Goal: Information Seeking & Learning: Learn about a topic

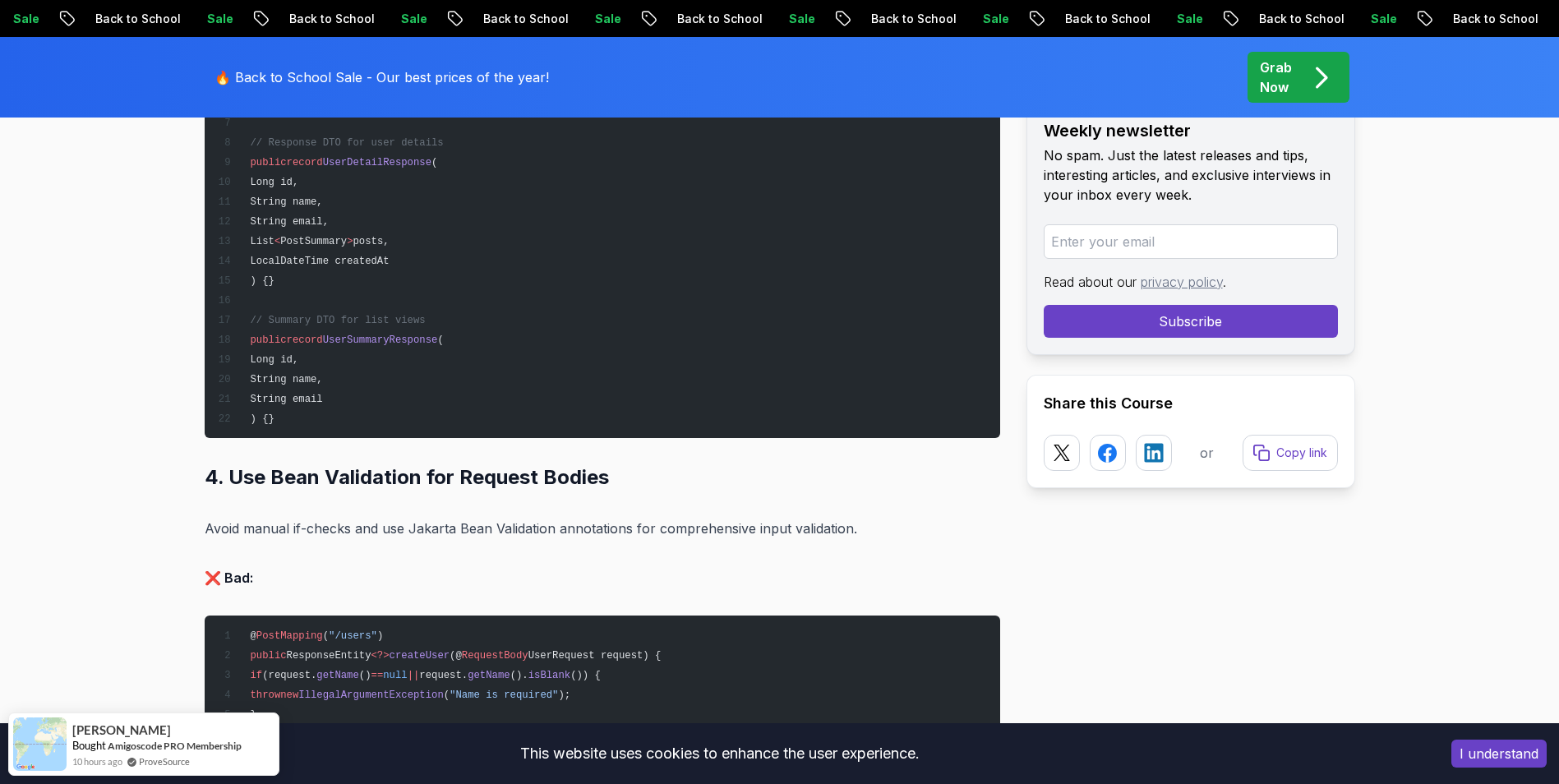
scroll to position [5505, 0]
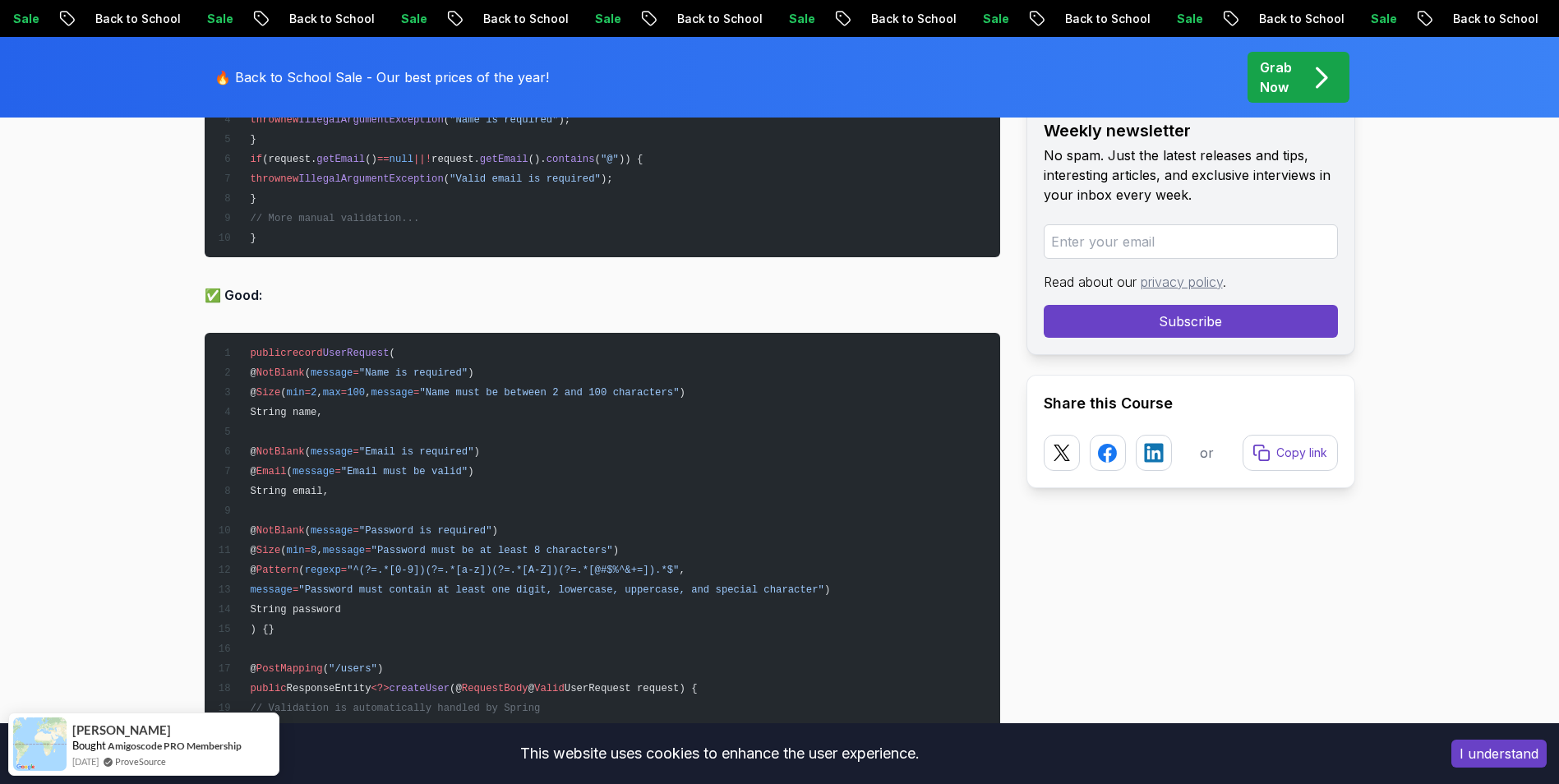
scroll to position [6081, 0]
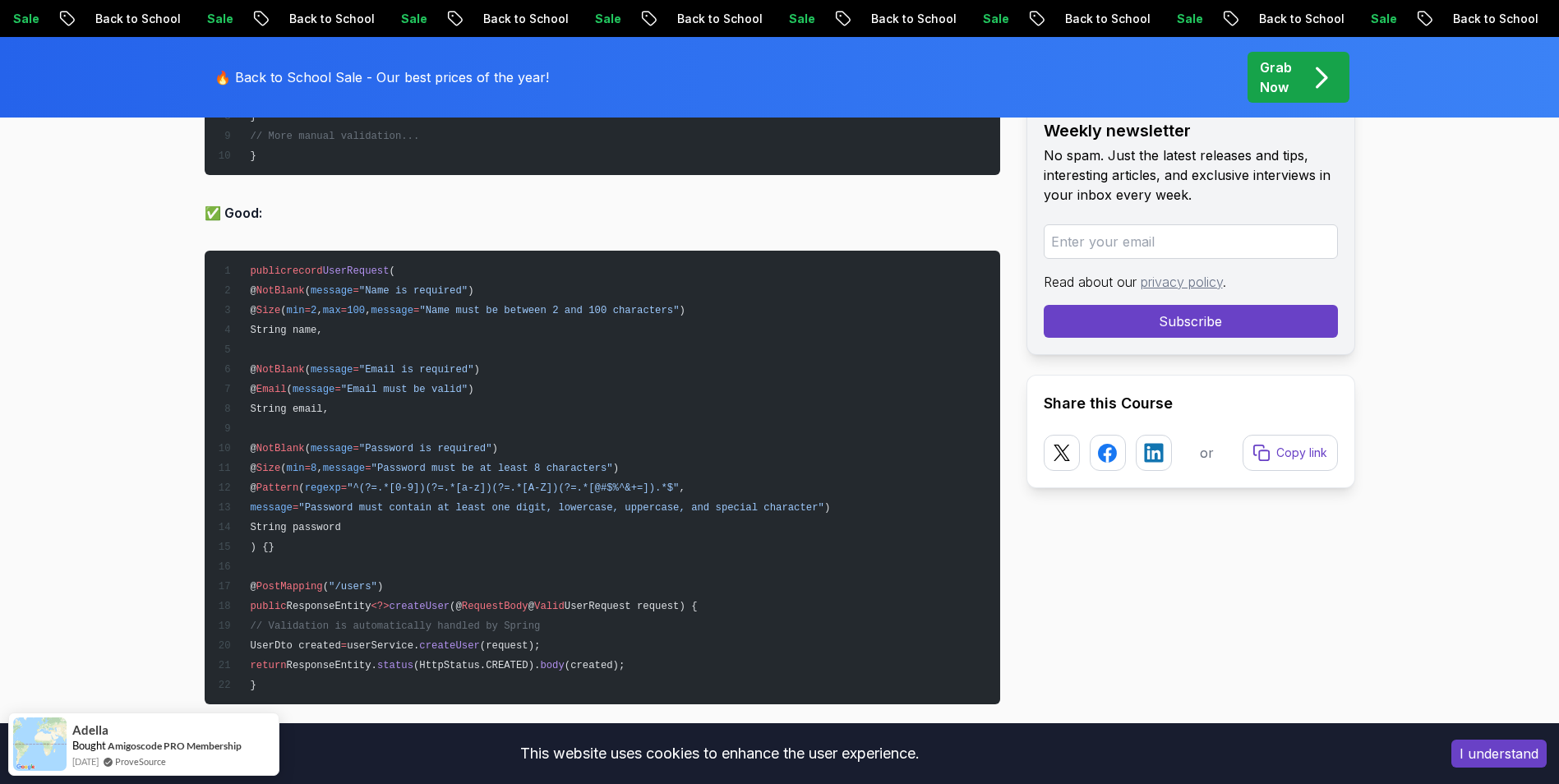
drag, startPoint x: 274, startPoint y: 310, endPoint x: 754, endPoint y: 309, distance: 480.0
click at [754, 309] on pre "public record UserRequest ( @ NotBlank ( message = "Name is required" ) @ Size …" at bounding box center [602, 478] width 796 height 454
drag, startPoint x: 733, startPoint y: 308, endPoint x: 272, endPoint y: 315, distance: 461.1
click at [272, 315] on pre "public record UserRequest ( @ NotBlank ( message = "Name is required" ) @ Size …" at bounding box center [602, 478] width 796 height 454
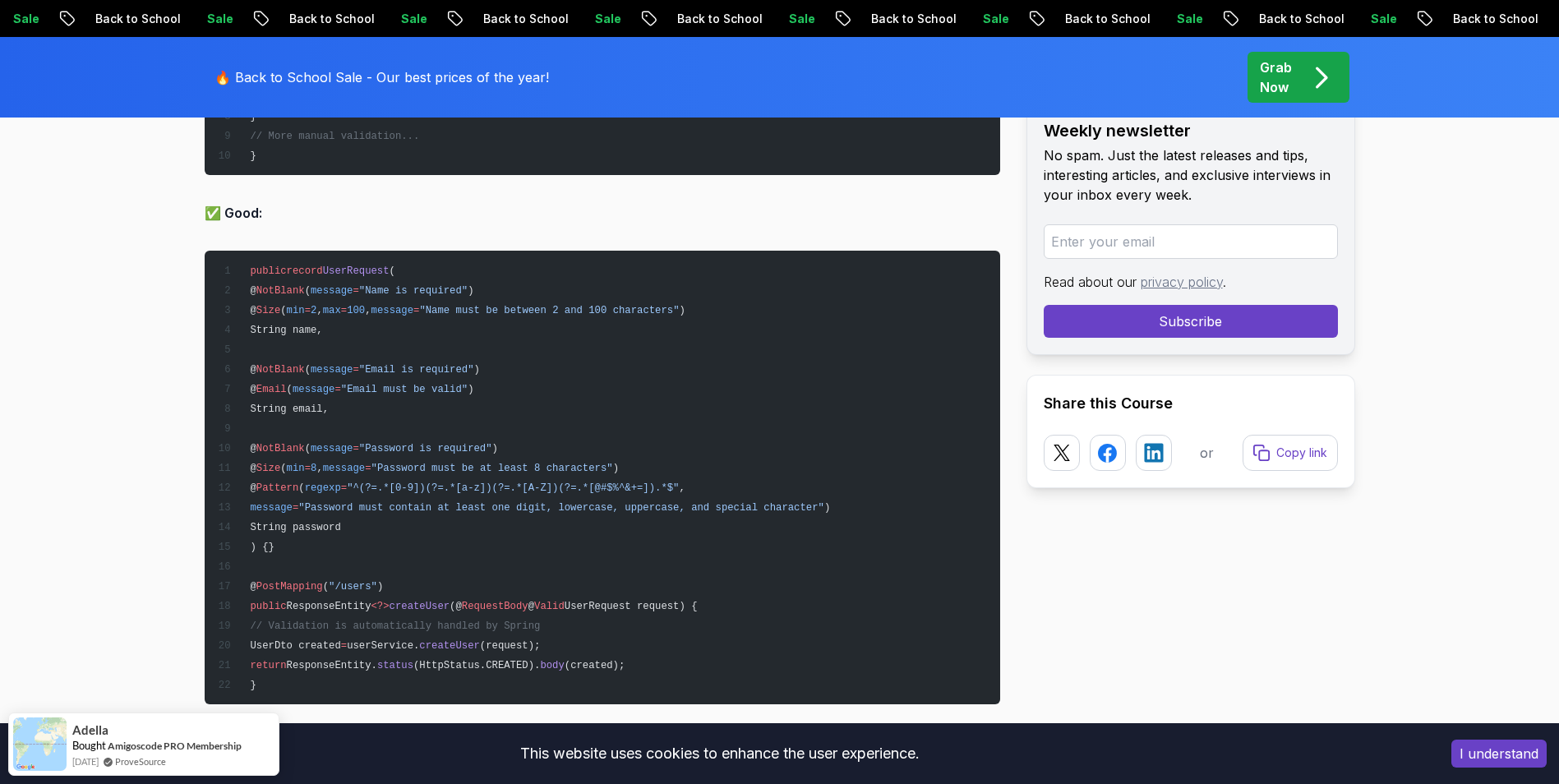
click at [256, 315] on span "@" at bounding box center [253, 310] width 6 height 11
drag, startPoint x: 272, startPoint y: 315, endPoint x: 729, endPoint y: 304, distance: 457.1
click at [729, 304] on pre "public record UserRequest ( @ NotBlank ( message = "Name is required" ) @ Size …" at bounding box center [602, 478] width 796 height 454
drag, startPoint x: 272, startPoint y: 287, endPoint x: 321, endPoint y: 289, distance: 49.0
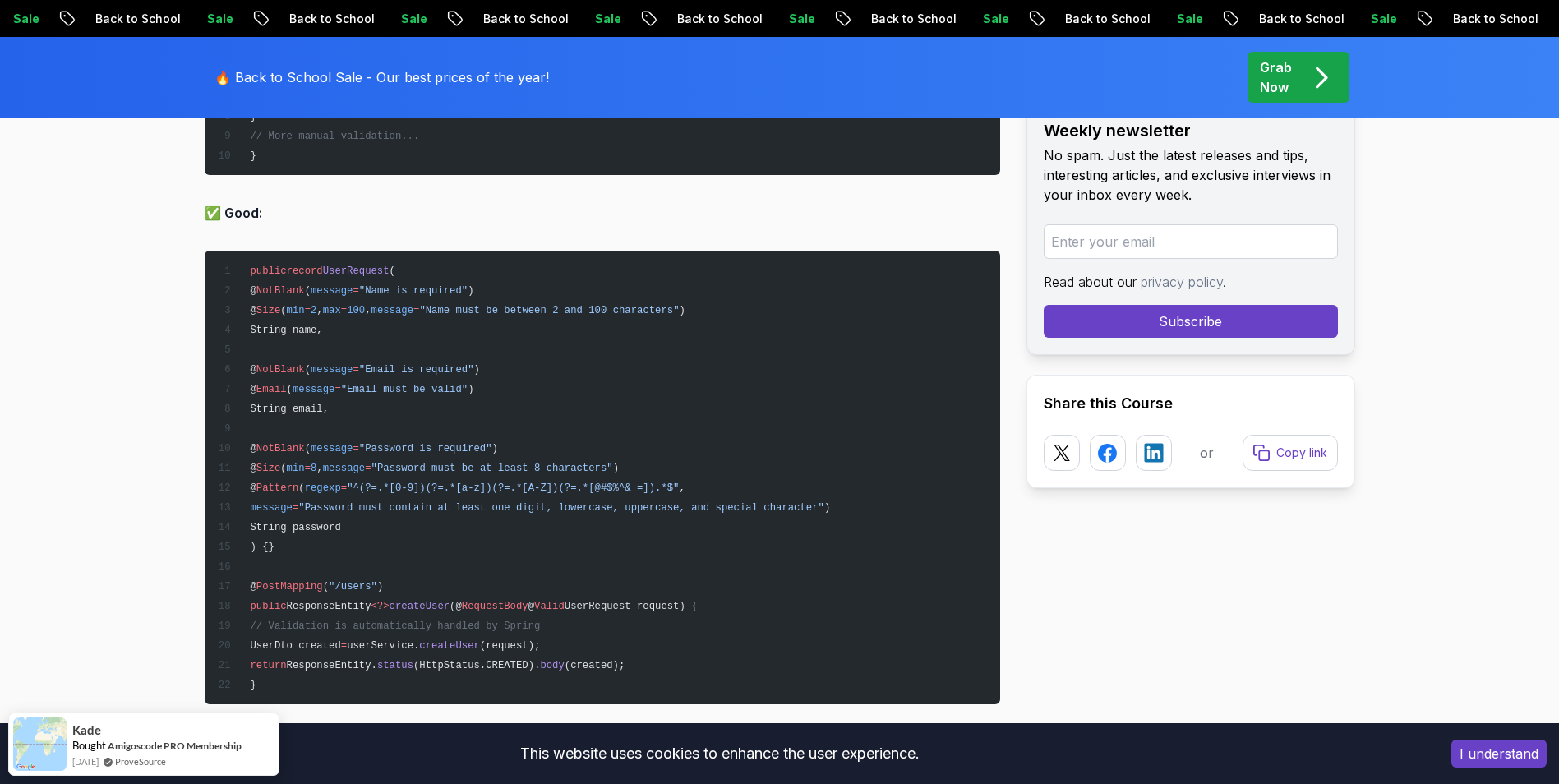
click at [321, 289] on span "@ NotBlank ( message = "Name is required" )" at bounding box center [346, 291] width 257 height 11
copy span "@ NotBlank"
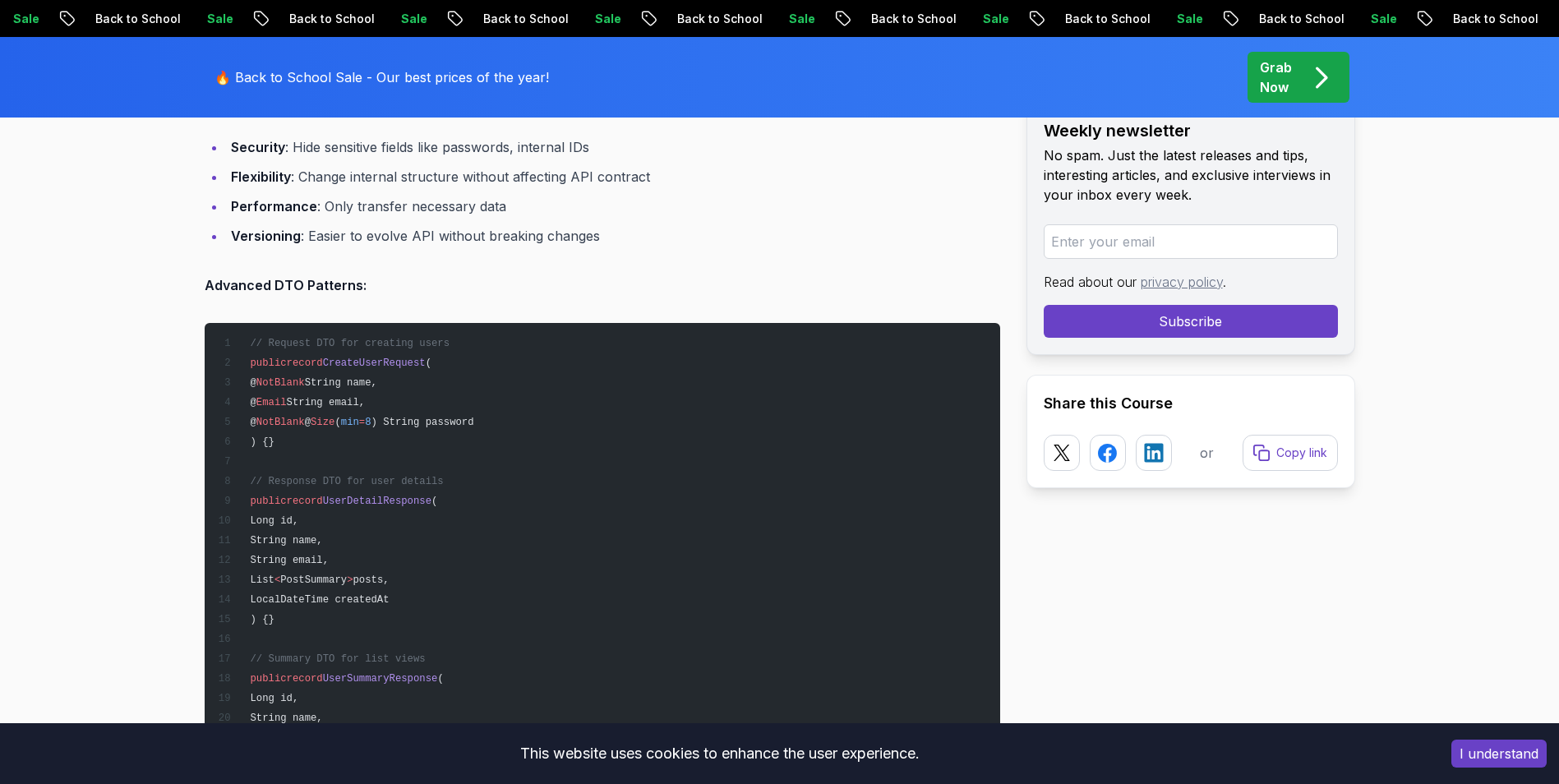
scroll to position [5058, 0]
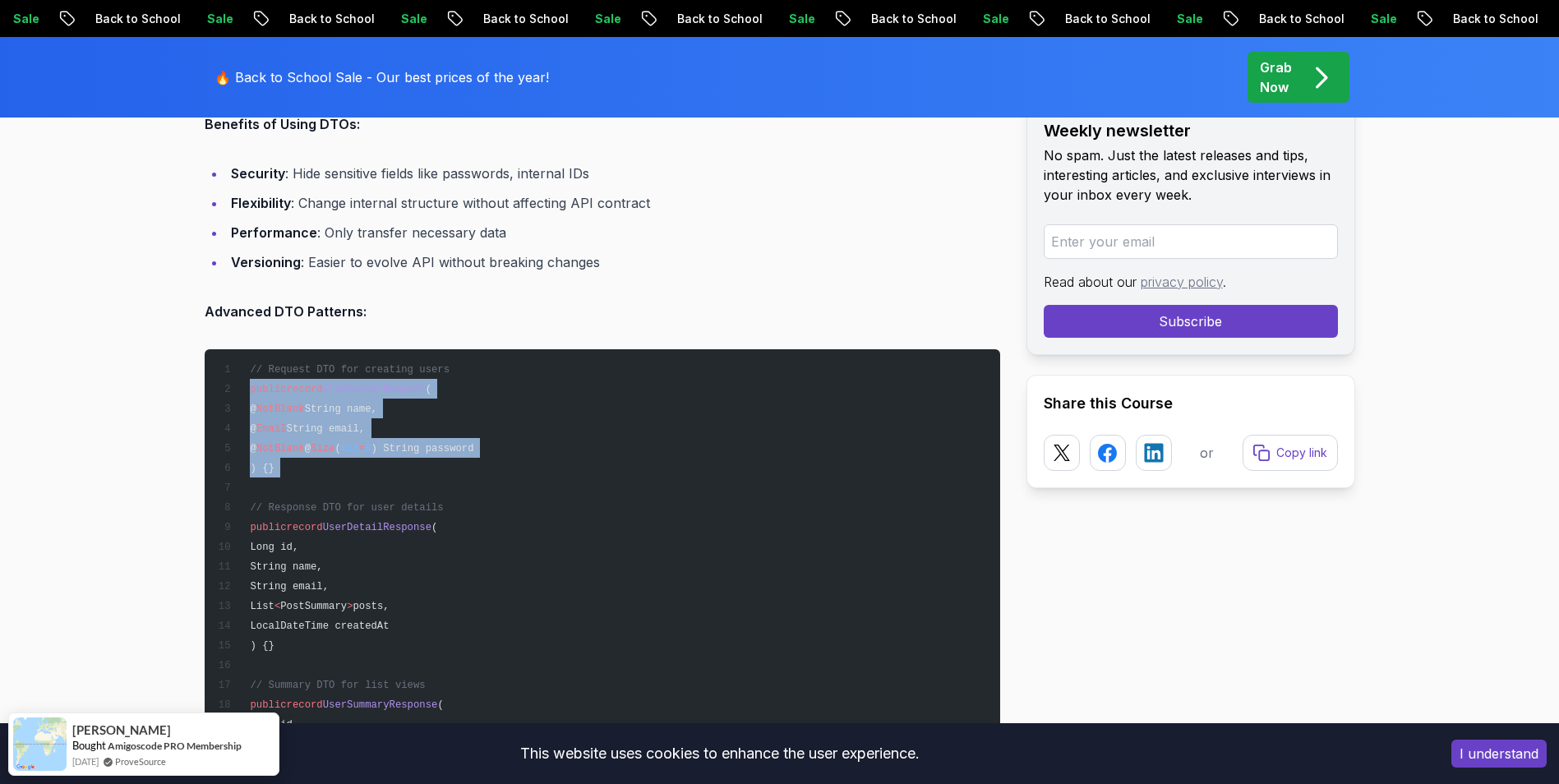
drag, startPoint x: 247, startPoint y: 389, endPoint x: 296, endPoint y: 479, distance: 102.5
click at [296, 479] on pre "// Request DTO for creating users public record CreateUserRequest ( @ NotBlank …" at bounding box center [602, 576] width 796 height 454
drag, startPoint x: 297, startPoint y: 471, endPoint x: 253, endPoint y: 387, distance: 94.8
click at [253, 387] on pre "// Request DTO for creating users public record CreateUserRequest ( @ NotBlank …" at bounding box center [602, 576] width 796 height 454
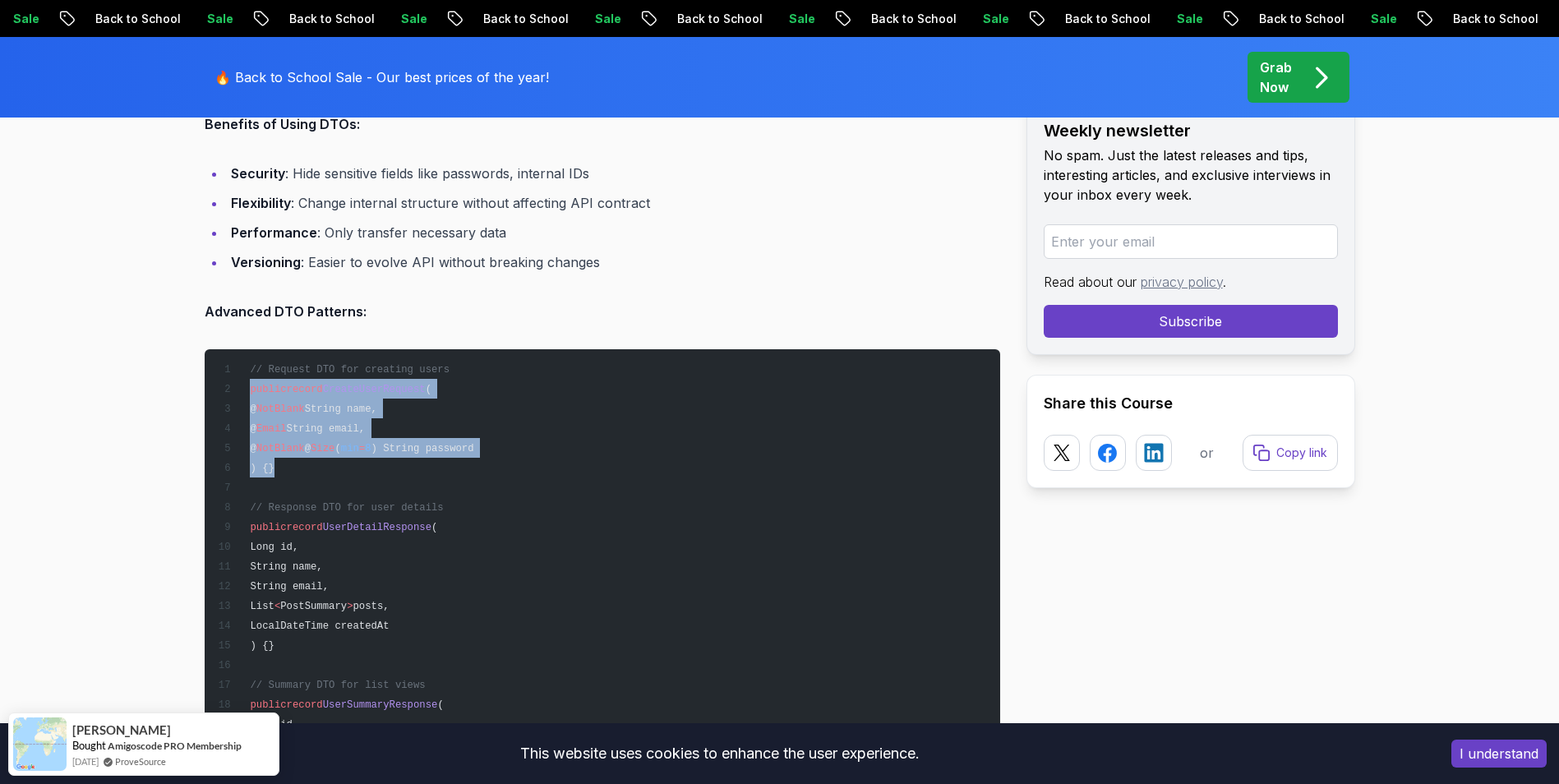
click at [253, 387] on span "public" at bounding box center [268, 390] width 36 height 11
drag, startPoint x: 251, startPoint y: 389, endPoint x: 288, endPoint y: 461, distance: 81.0
click at [288, 461] on pre "// Request DTO for creating users public record CreateUserRequest ( @ NotBlank …" at bounding box center [602, 576] width 796 height 454
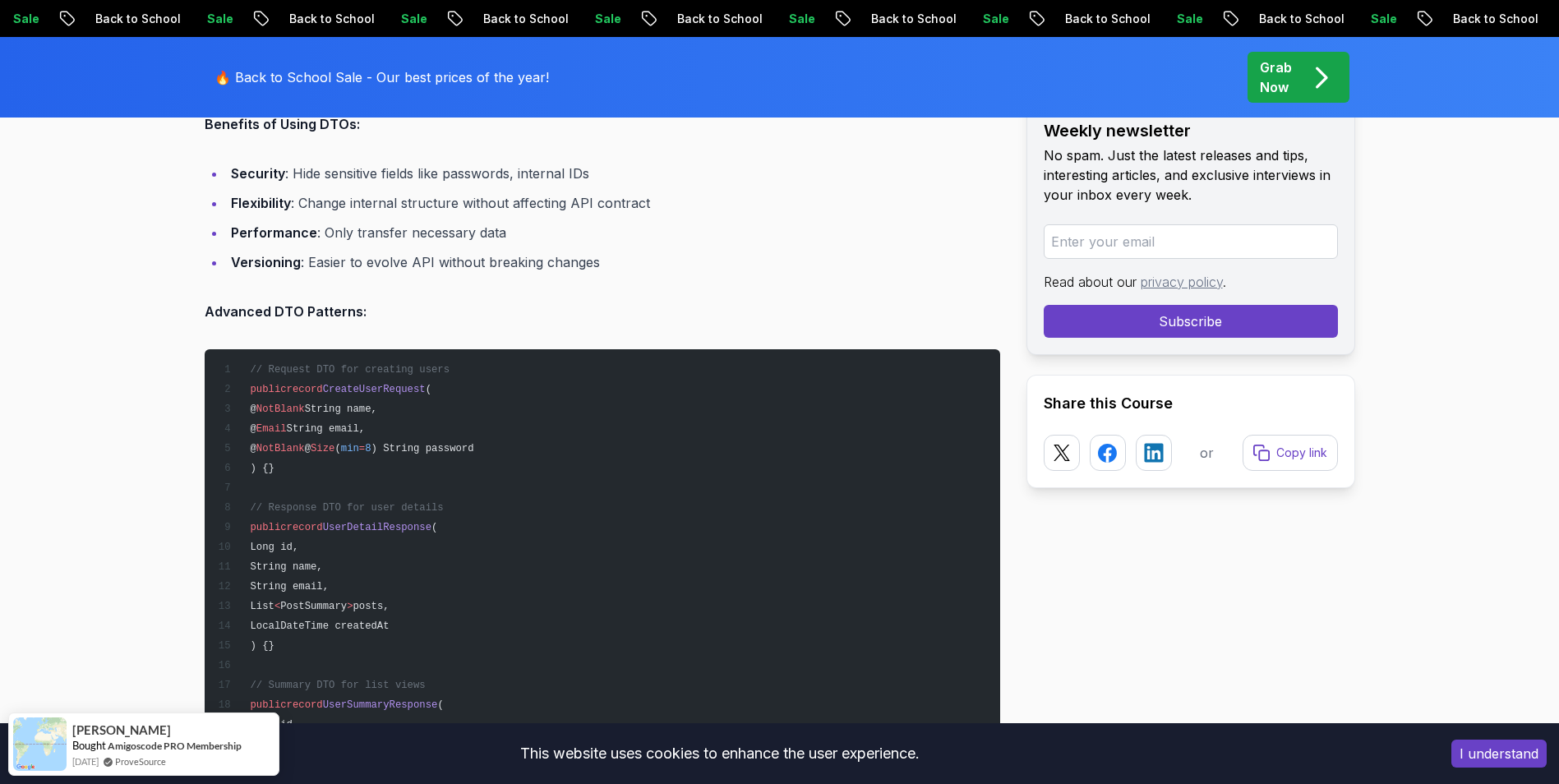
click at [383, 391] on span "CreateUserRequest" at bounding box center [373, 390] width 102 height 11
copy span "CreateUserRequest"
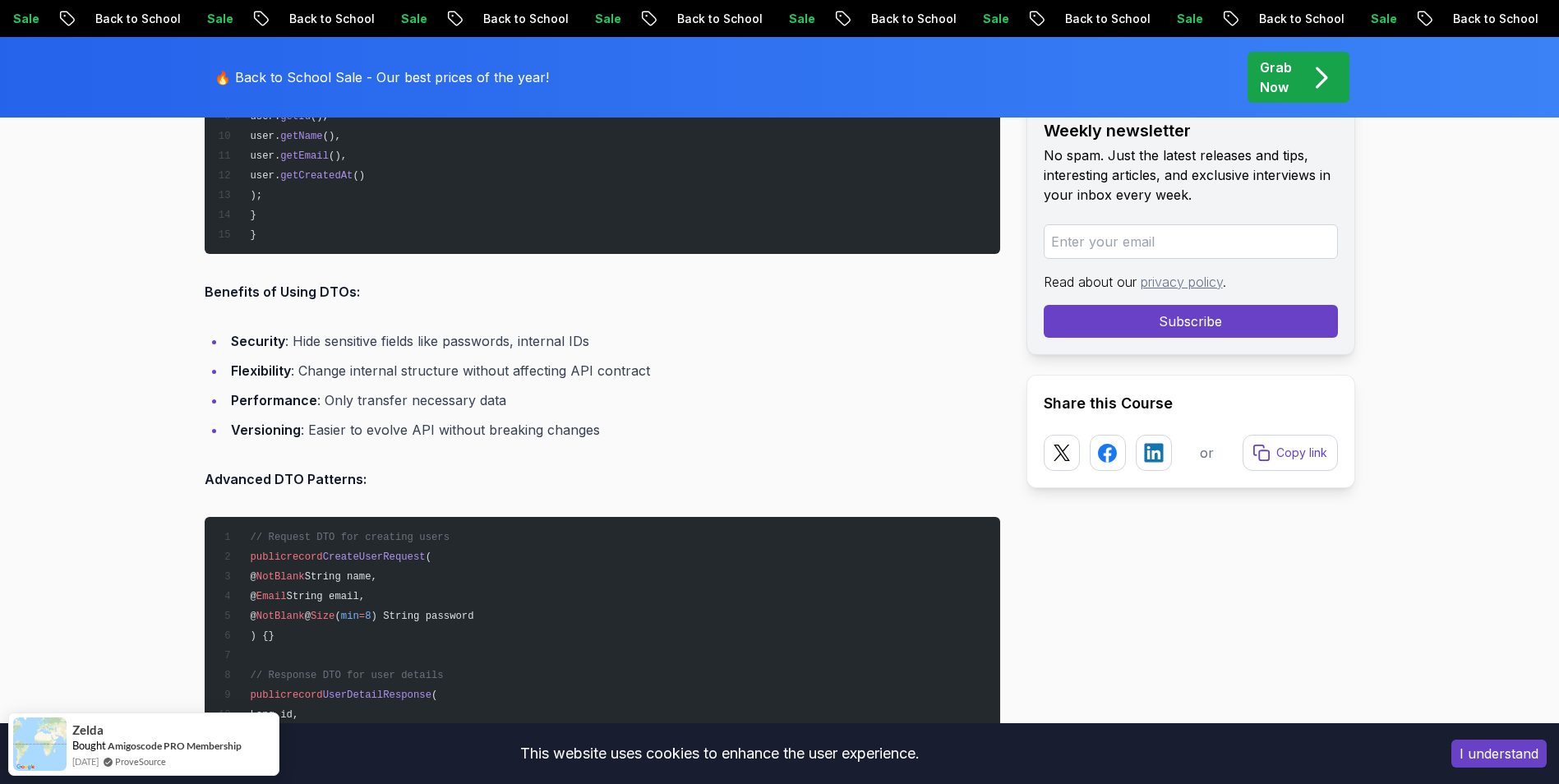
scroll to position [8105, 0]
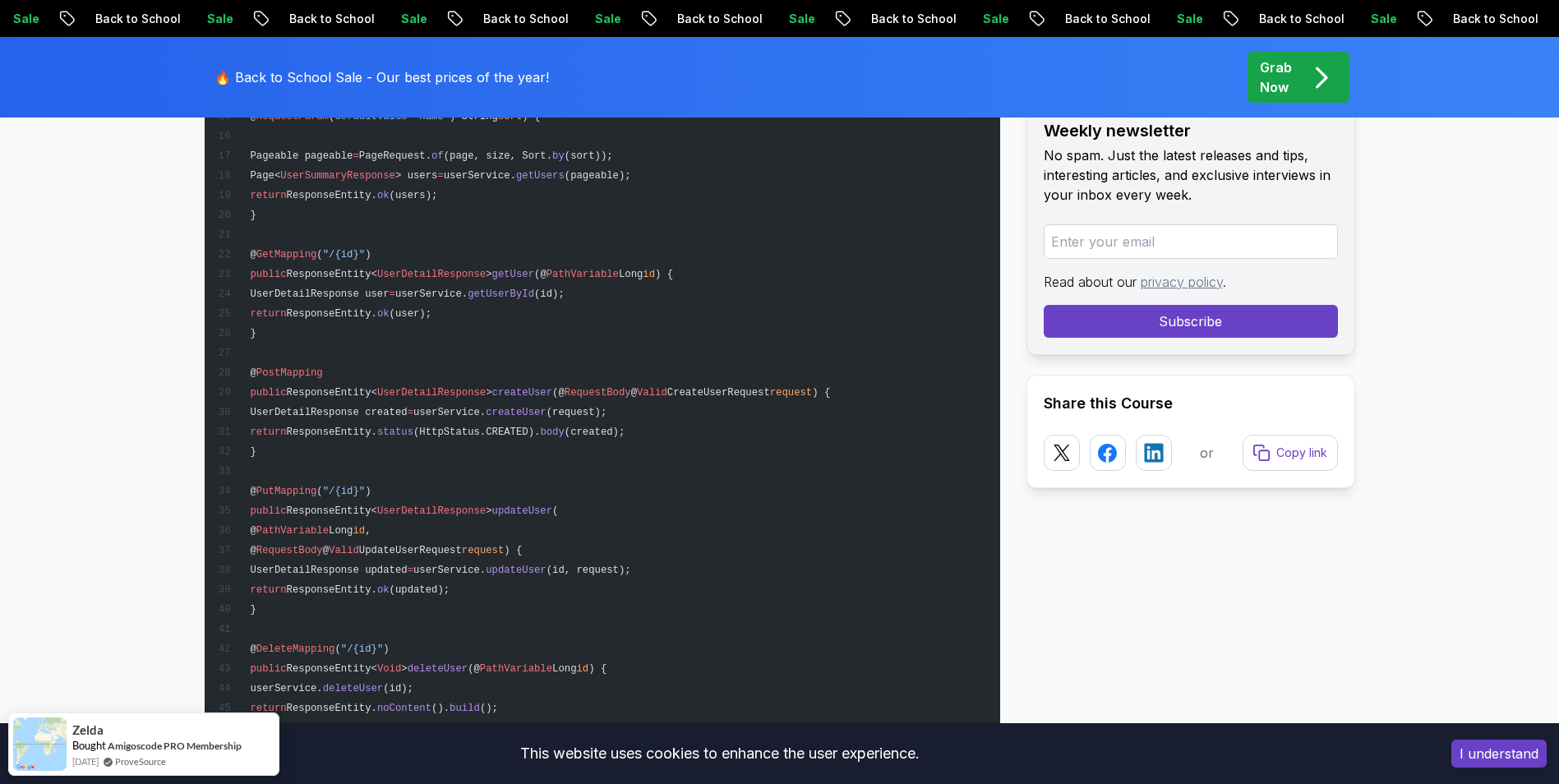
click at [806, 394] on span "request" at bounding box center [791, 392] width 42 height 11
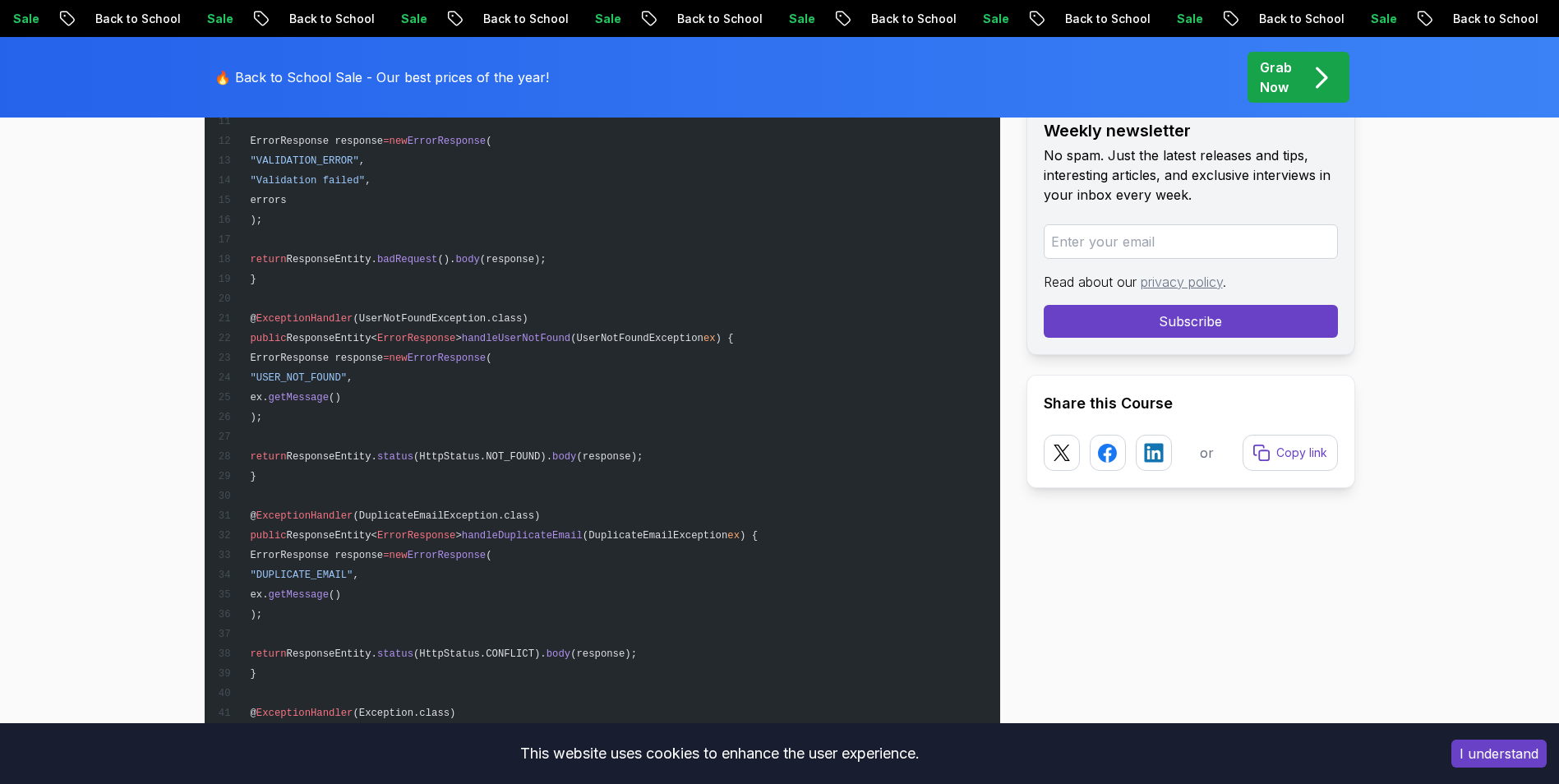
scroll to position [12433, 0]
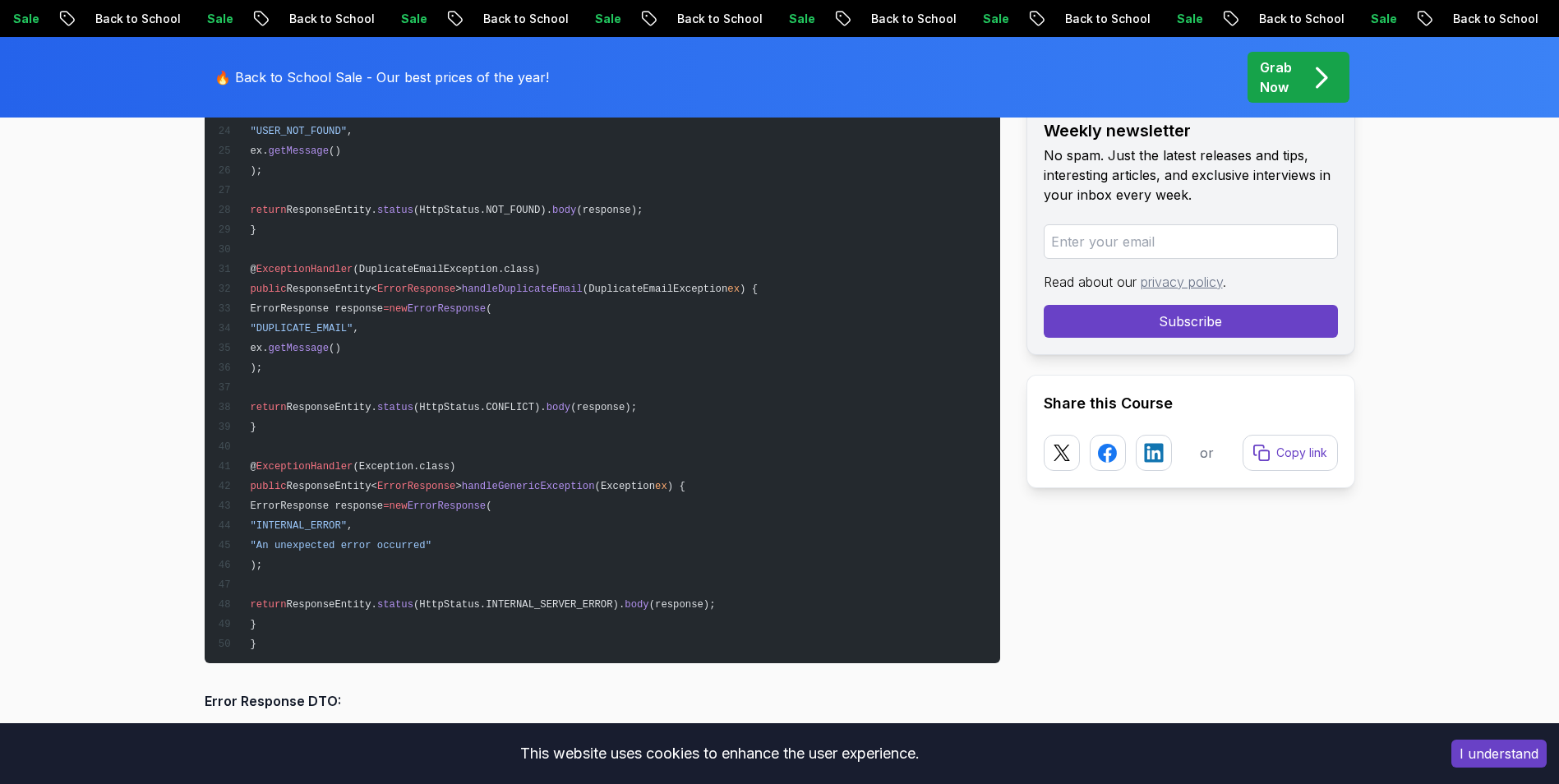
click at [434, 340] on pre "@ ControllerAdvice public class GlobalExceptionHandler { @ ExceptionHandler (Me…" at bounding box center [602, 160] width 796 height 1006
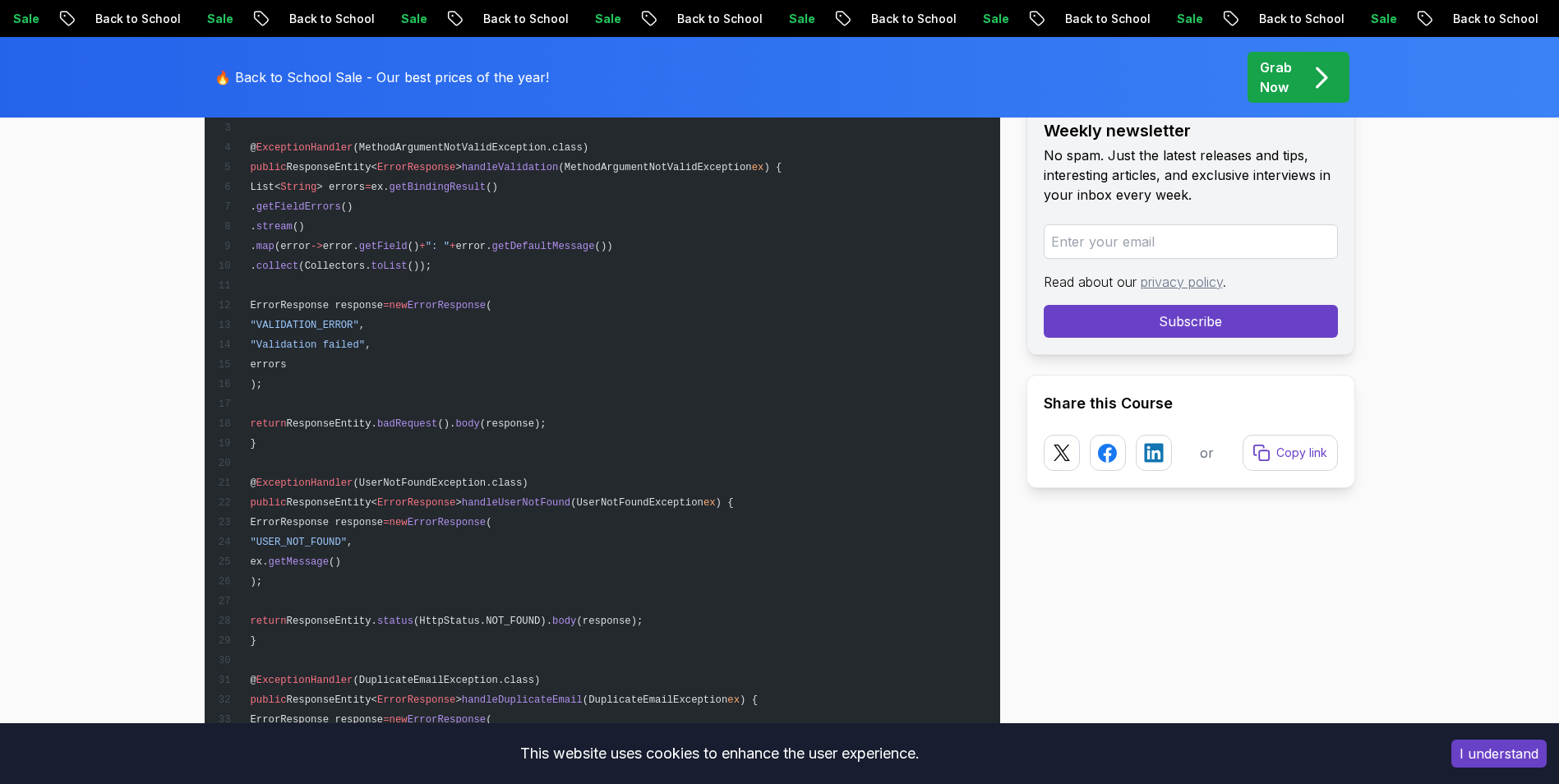
scroll to position [11775, 0]
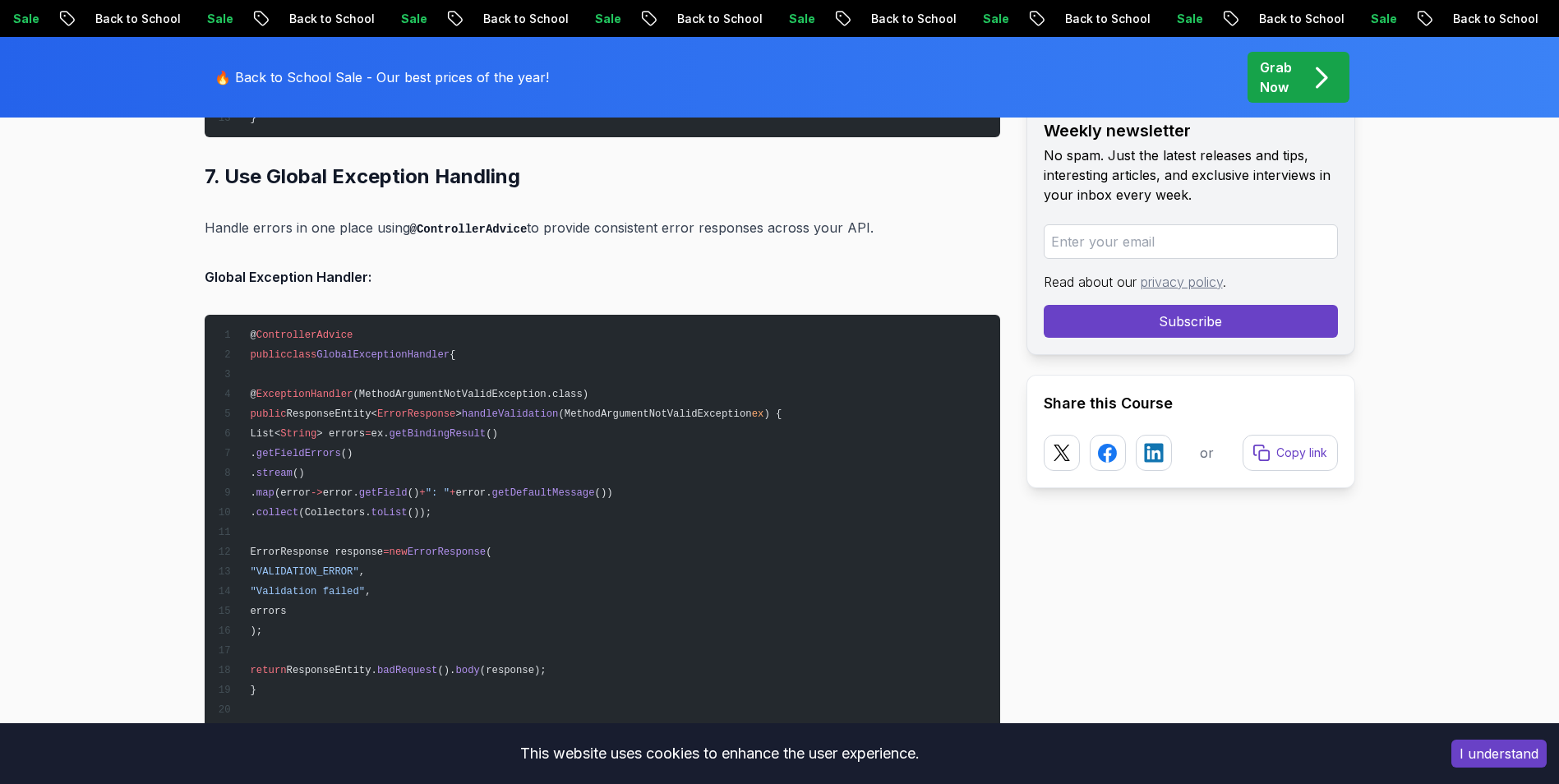
click at [376, 353] on span "GlobalExceptionHandler" at bounding box center [382, 355] width 133 height 11
click at [349, 351] on span "GlobalExceptionHandler" at bounding box center [382, 355] width 133 height 11
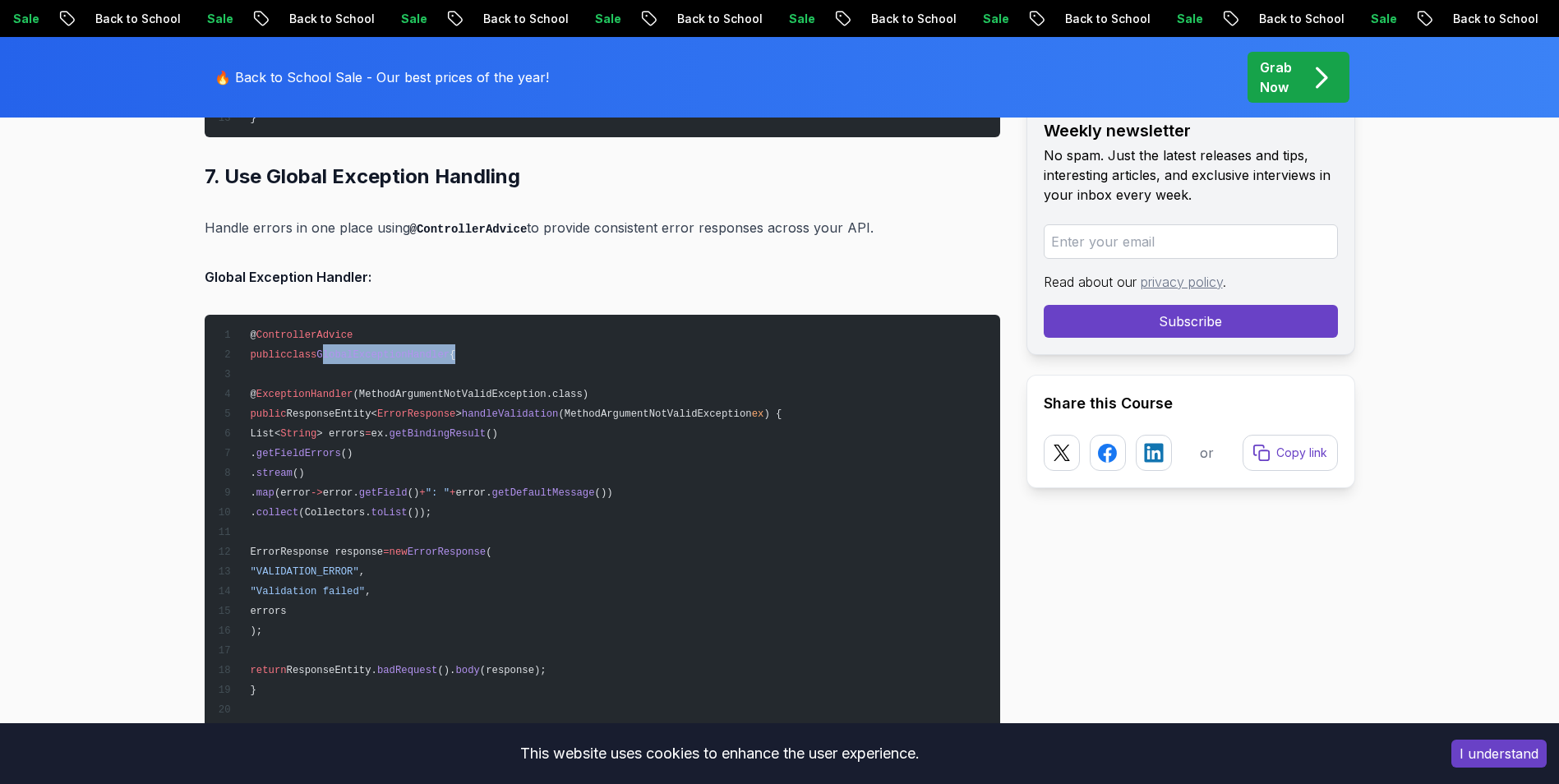
click at [349, 351] on span "GlobalExceptionHandler" at bounding box center [382, 355] width 133 height 11
drag, startPoint x: 350, startPoint y: 334, endPoint x: 250, endPoint y: 330, distance: 100.1
copy span "@ ControllerAdvice"
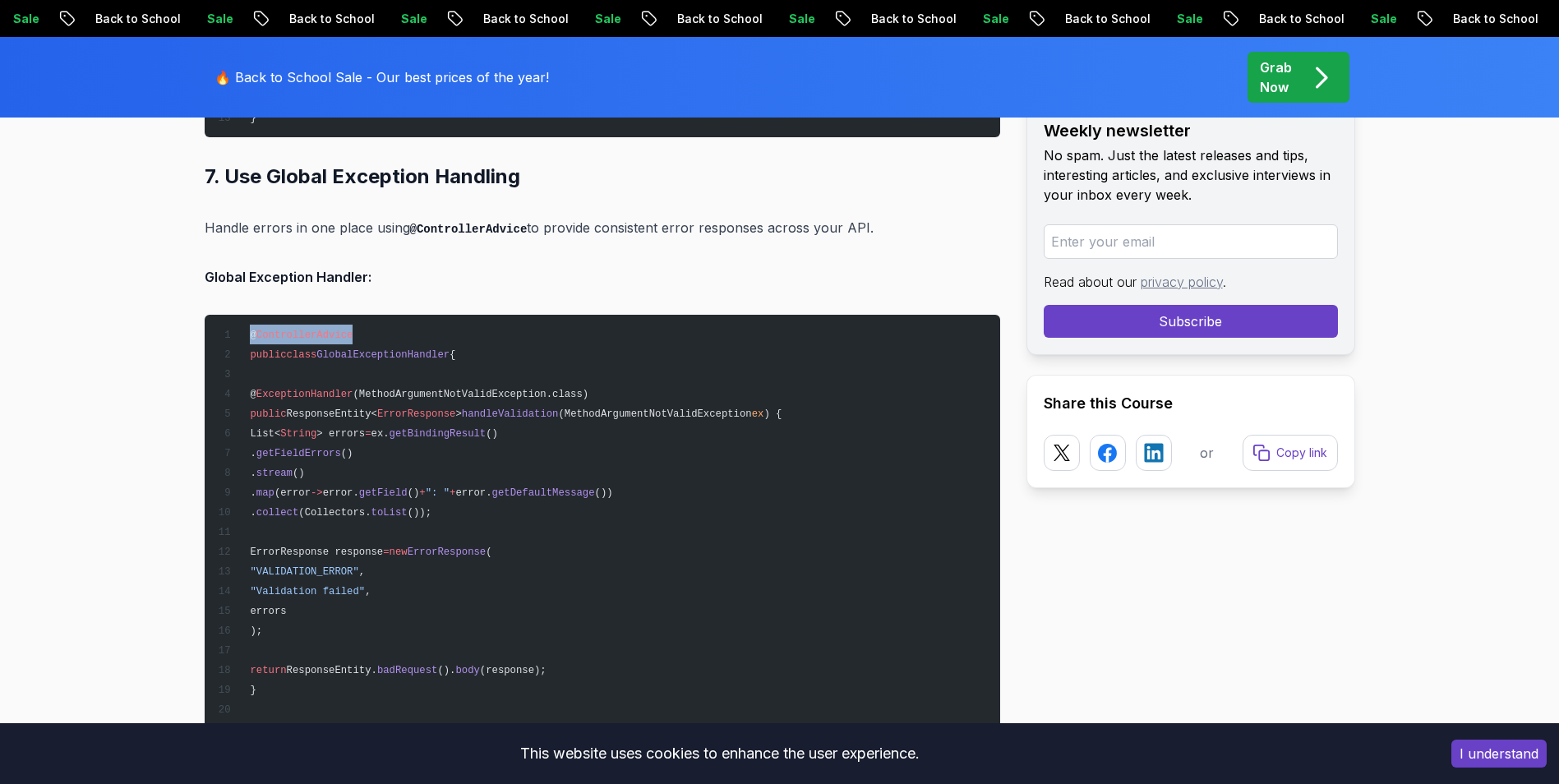
drag, startPoint x: 317, startPoint y: 690, endPoint x: 233, endPoint y: 389, distance: 312.5
copy code "@ ExceptionHandler (MethodArgumentNotValidException.class) public ResponseEntit…"
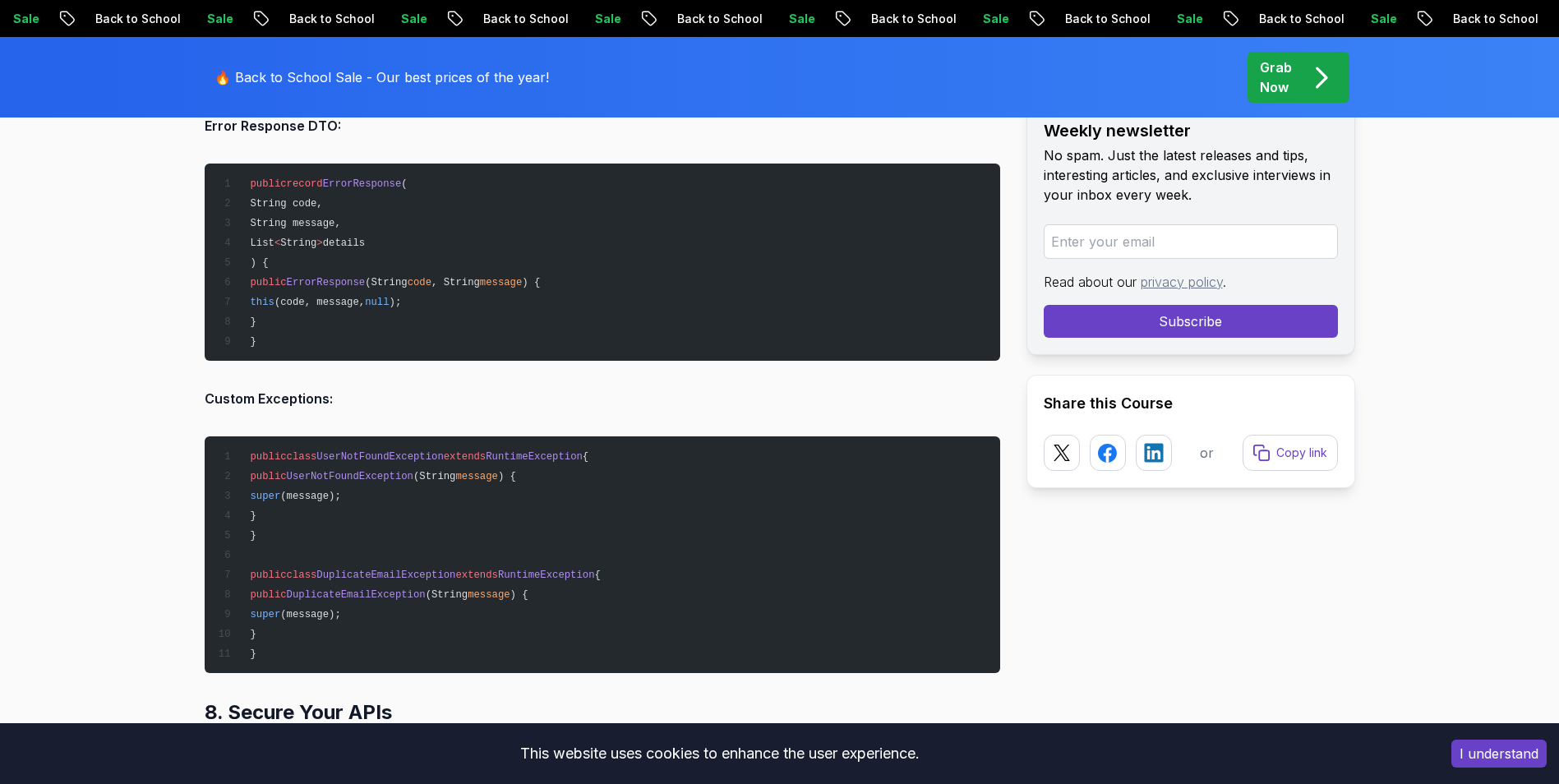
scroll to position [12761, 0]
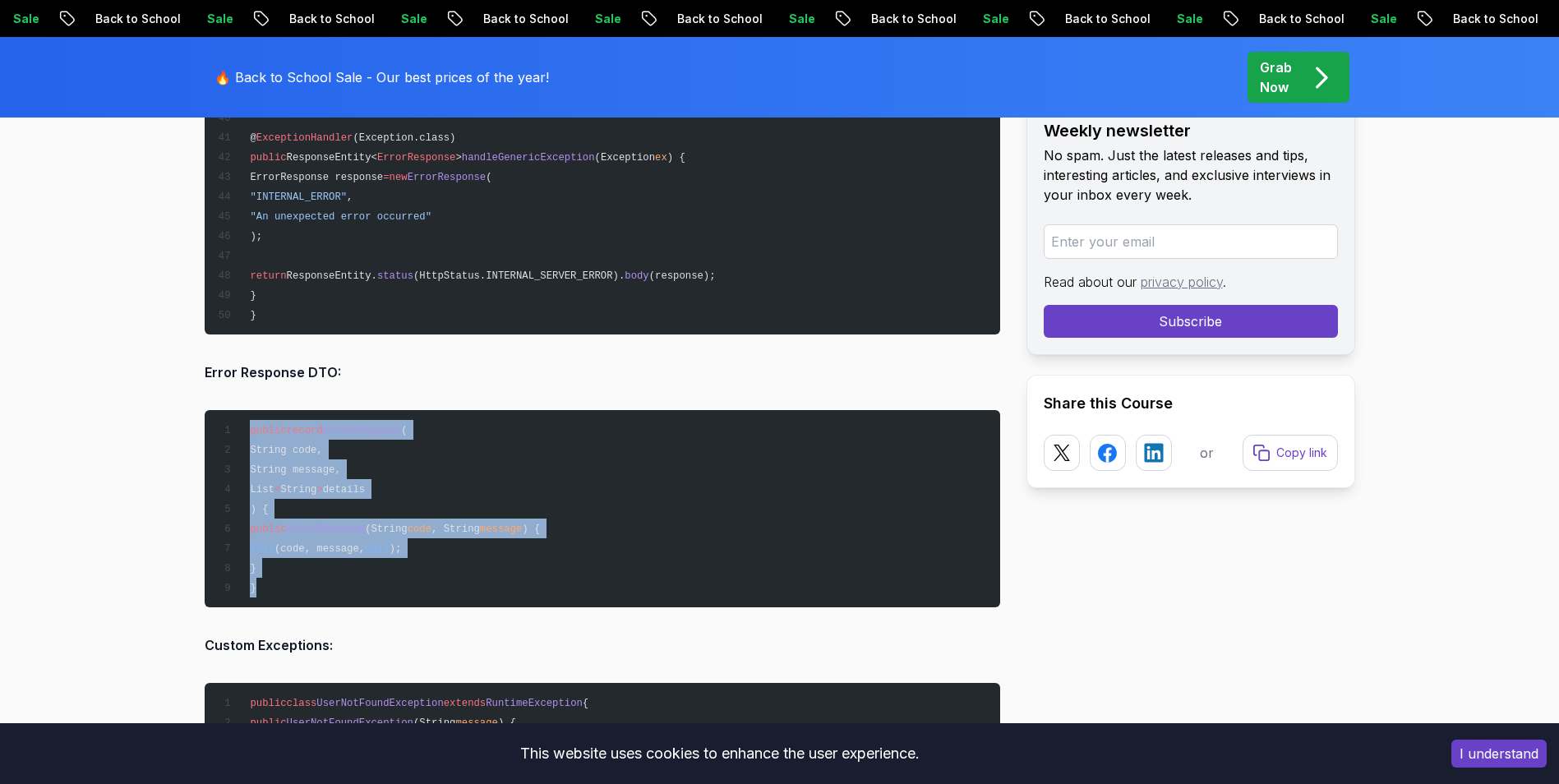
drag, startPoint x: 270, startPoint y: 571, endPoint x: 247, endPoint y: 433, distance: 139.9
click at [247, 433] on pre "public record ErrorResponse ( String code, String message, List < String > deta…" at bounding box center [602, 508] width 796 height 197
copy code "public record ErrorResponse ( String code, String message, List < String > deta…"
